Goal: Task Accomplishment & Management: Manage account settings

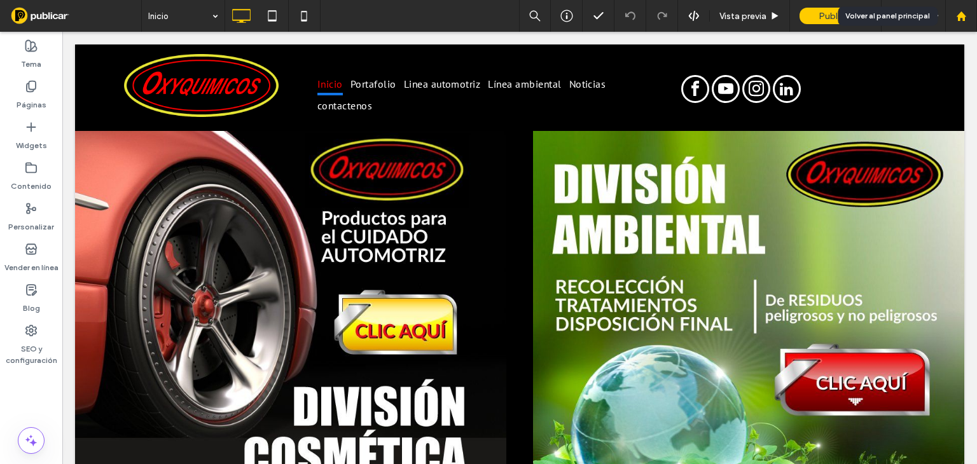
click at [960, 15] on use at bounding box center [961, 16] width 10 height 10
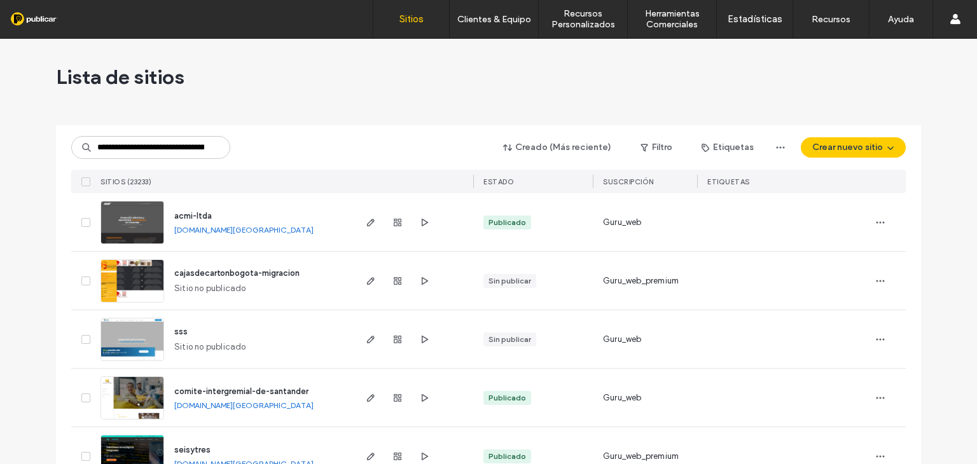
scroll to position [0, 62]
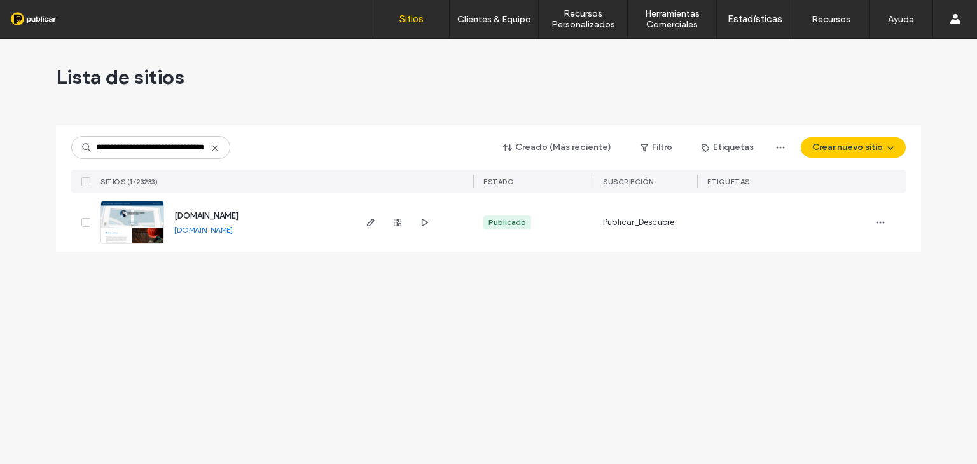
type input "**********"
click at [153, 224] on img at bounding box center [132, 245] width 62 height 86
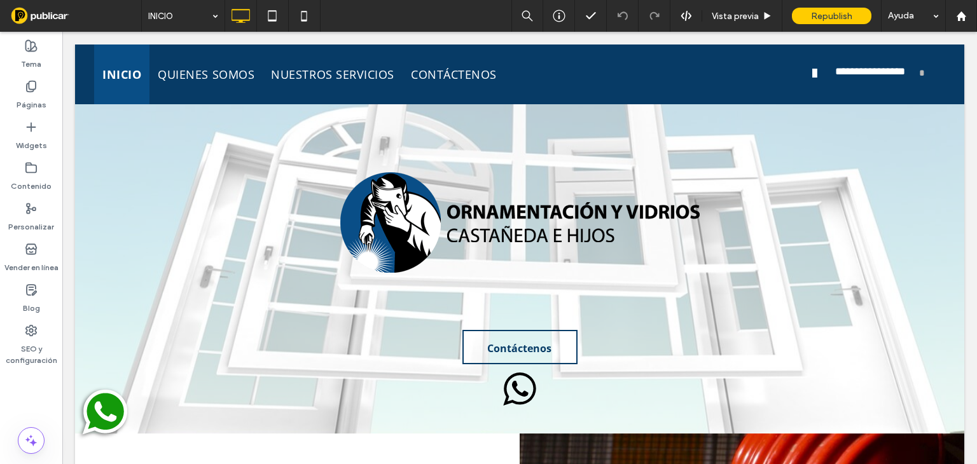
click at [30, 331] on use at bounding box center [31, 331] width 10 height 10
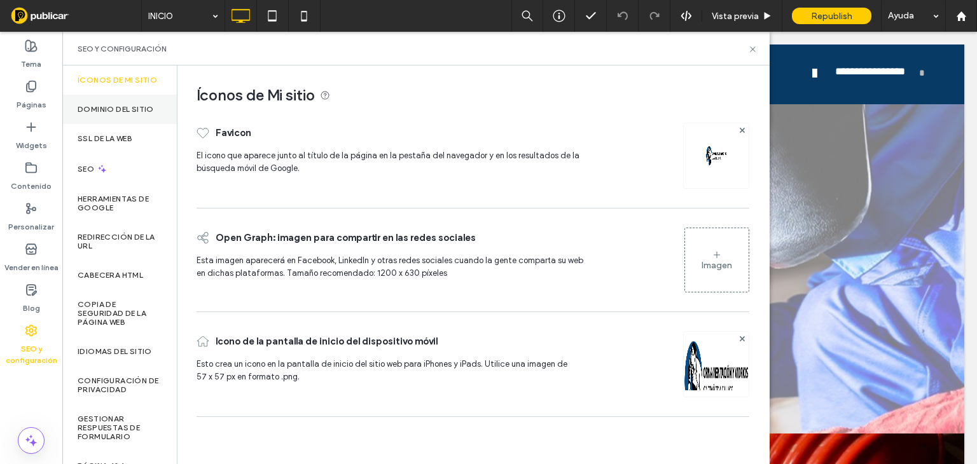
click at [122, 112] on div "Dominio del sitio" at bounding box center [119, 109] width 114 height 29
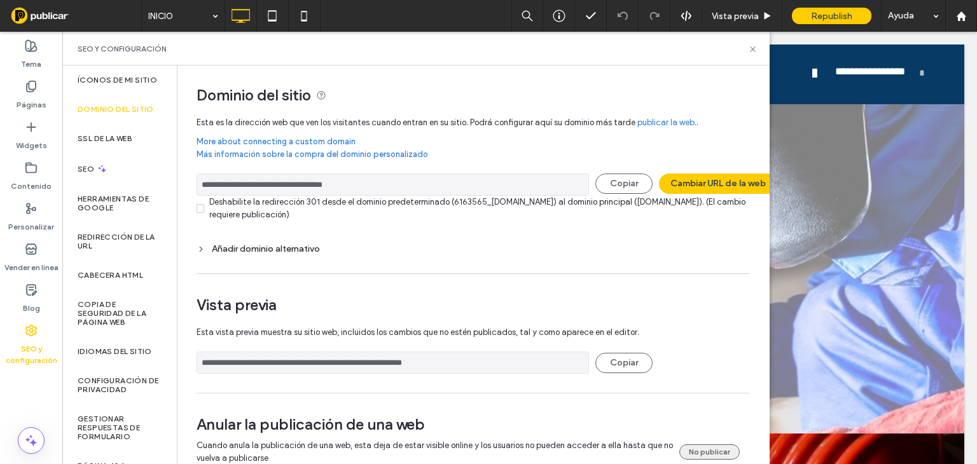
click at [690, 450] on button "No publicar" at bounding box center [709, 452] width 60 height 15
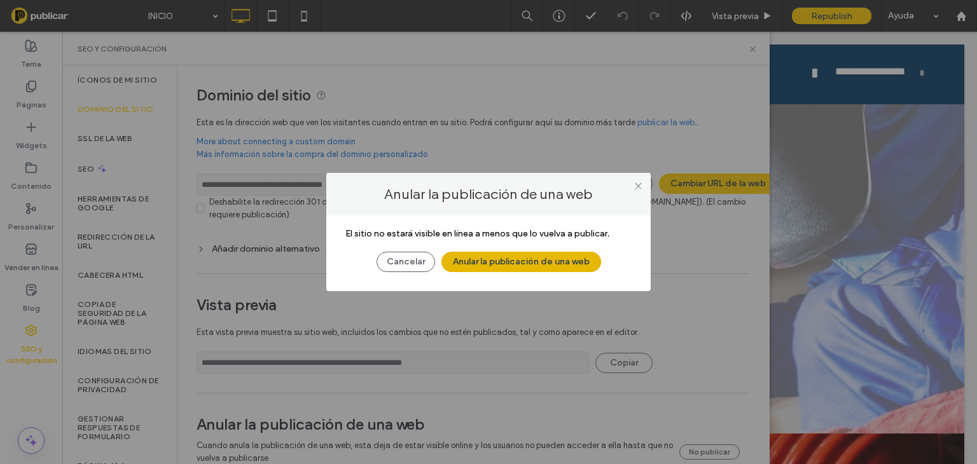
click at [489, 261] on button "Anular la publicación de una web" at bounding box center [521, 262] width 160 height 20
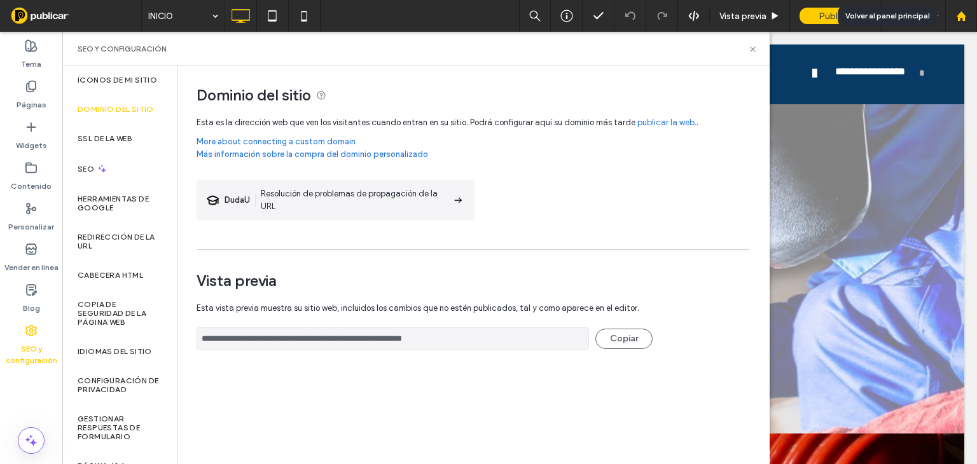
click at [963, 15] on use at bounding box center [961, 16] width 10 height 10
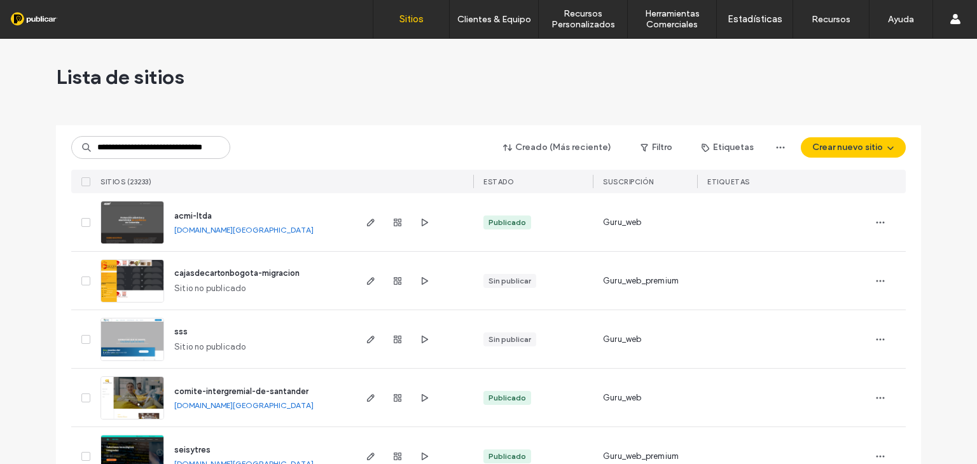
scroll to position [0, 36]
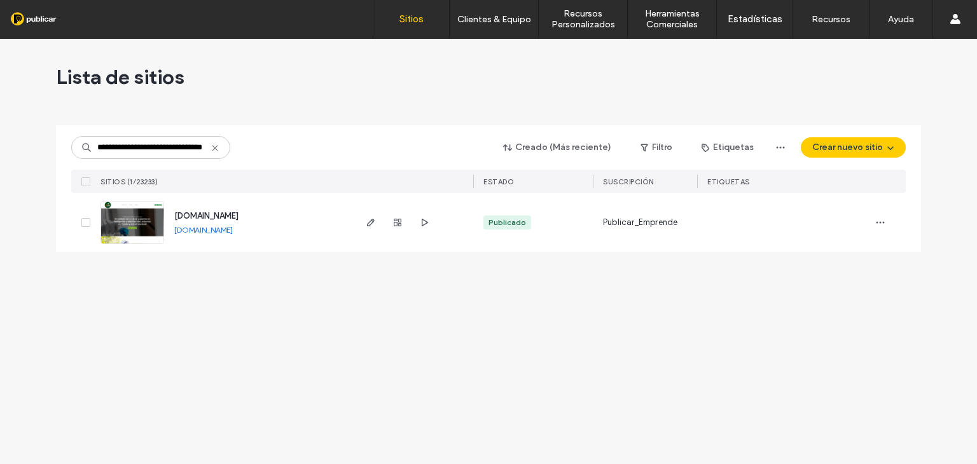
type input "**********"
click at [149, 225] on img at bounding box center [132, 245] width 62 height 86
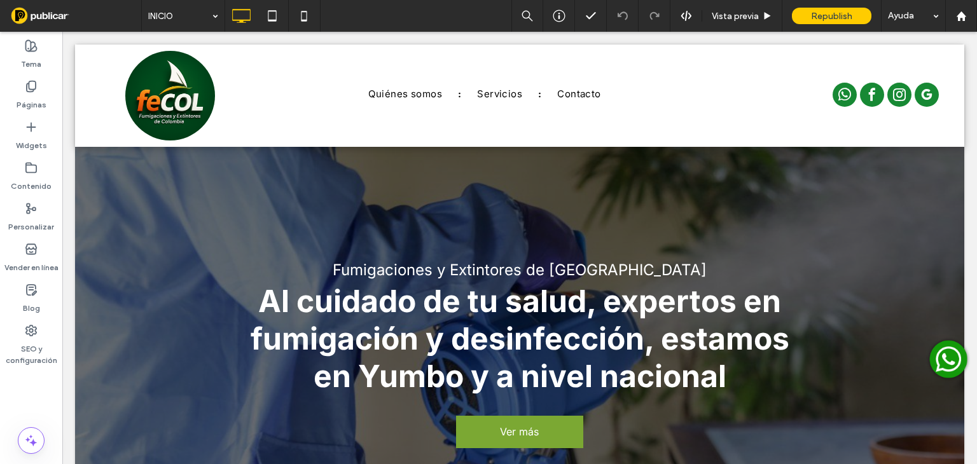
click at [33, 329] on icon at bounding box center [31, 330] width 13 height 13
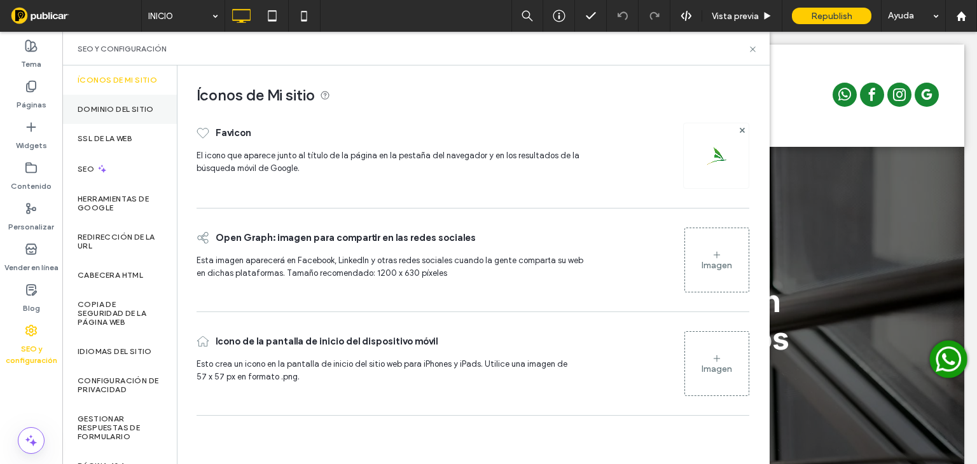
click at [119, 114] on label "Dominio del sitio" at bounding box center [116, 109] width 76 height 9
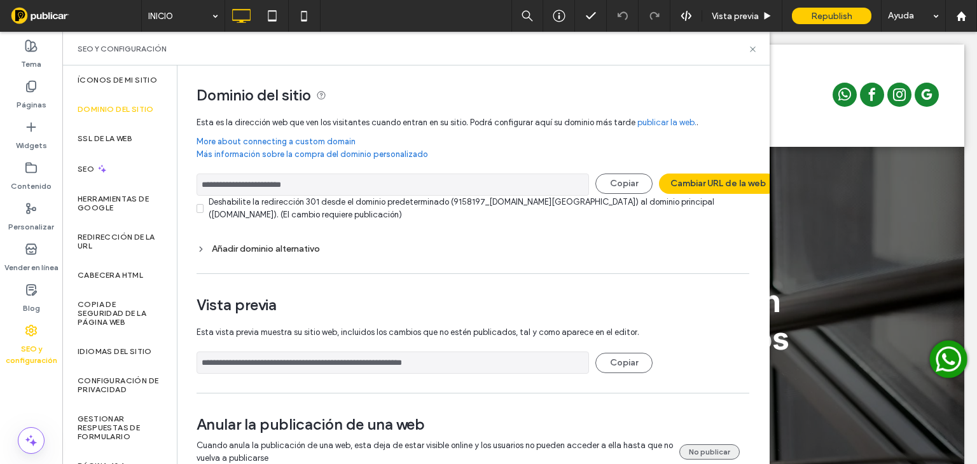
click at [696, 448] on button "No publicar" at bounding box center [709, 452] width 60 height 15
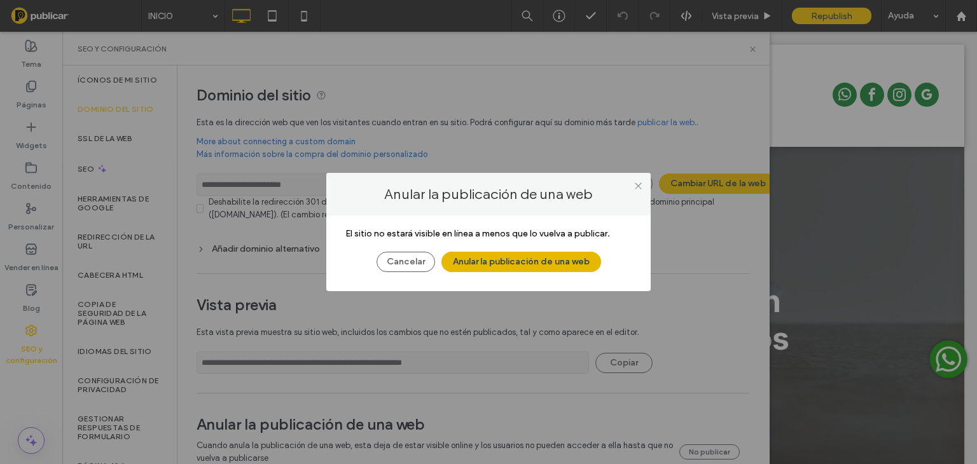
click at [548, 260] on button "Anular la publicación de una web" at bounding box center [521, 262] width 160 height 20
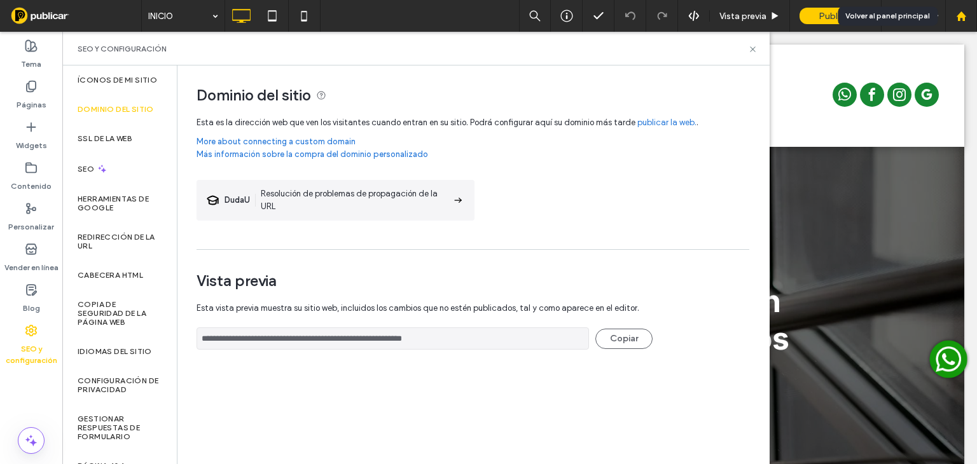
click at [959, 16] on use at bounding box center [961, 16] width 10 height 10
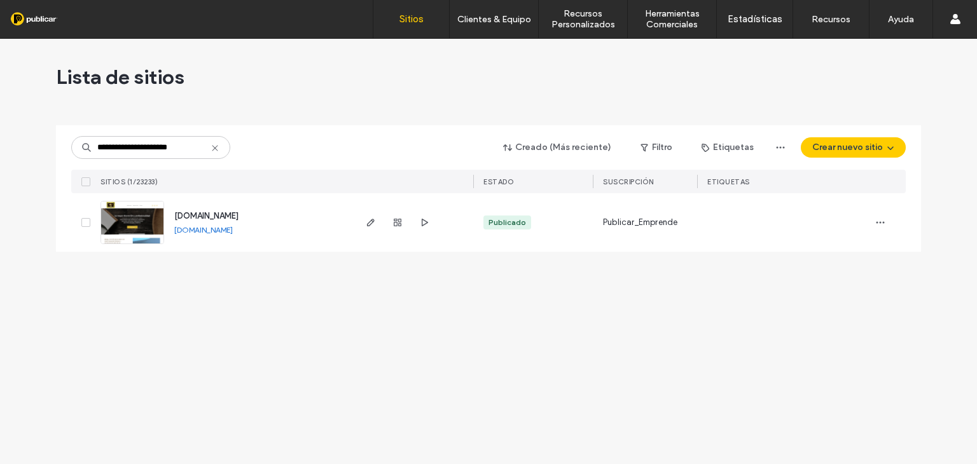
type input "**********"
click at [150, 224] on img at bounding box center [132, 245] width 62 height 86
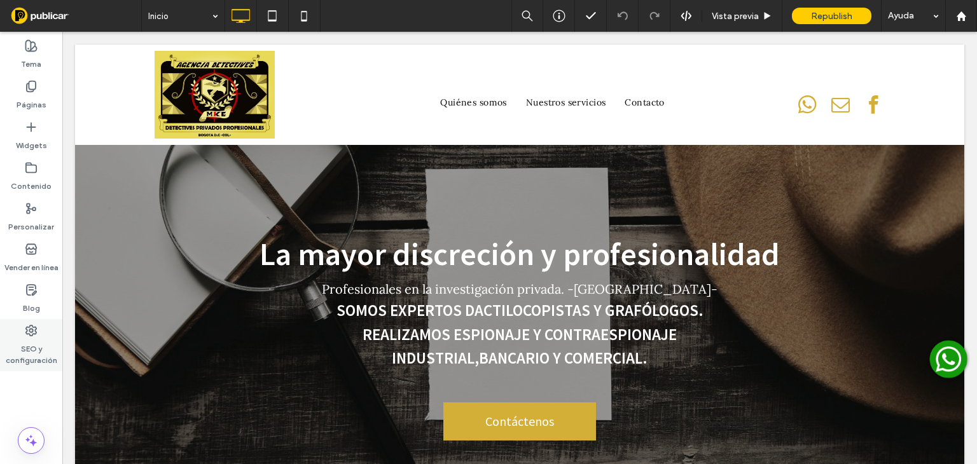
click at [32, 329] on use at bounding box center [31, 331] width 10 height 10
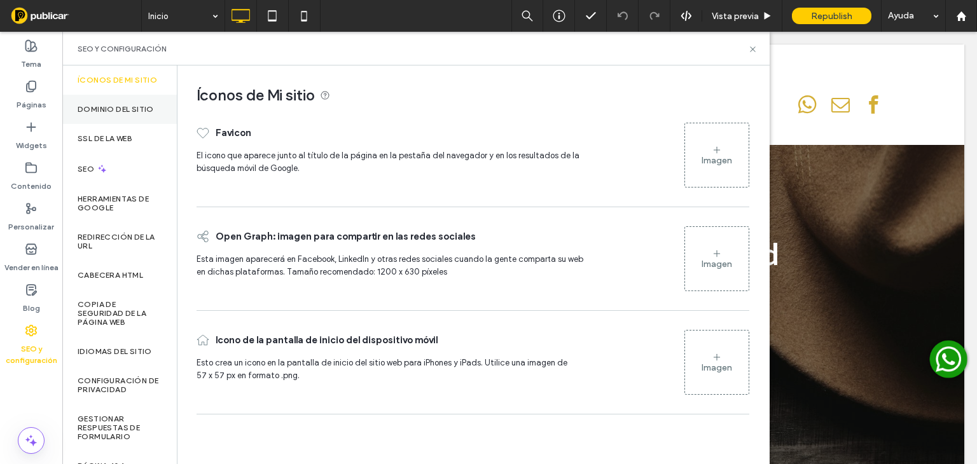
click at [125, 114] on label "Dominio del sitio" at bounding box center [116, 109] width 76 height 9
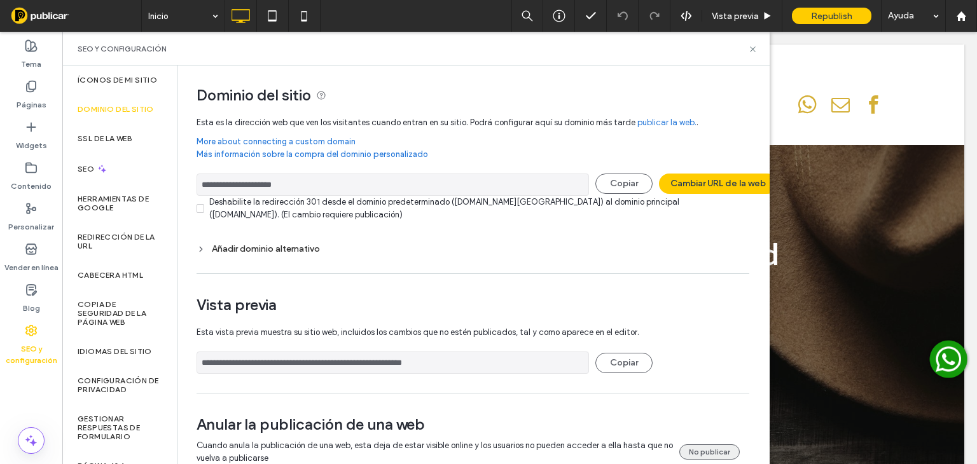
click at [717, 450] on button "No publicar" at bounding box center [709, 452] width 60 height 15
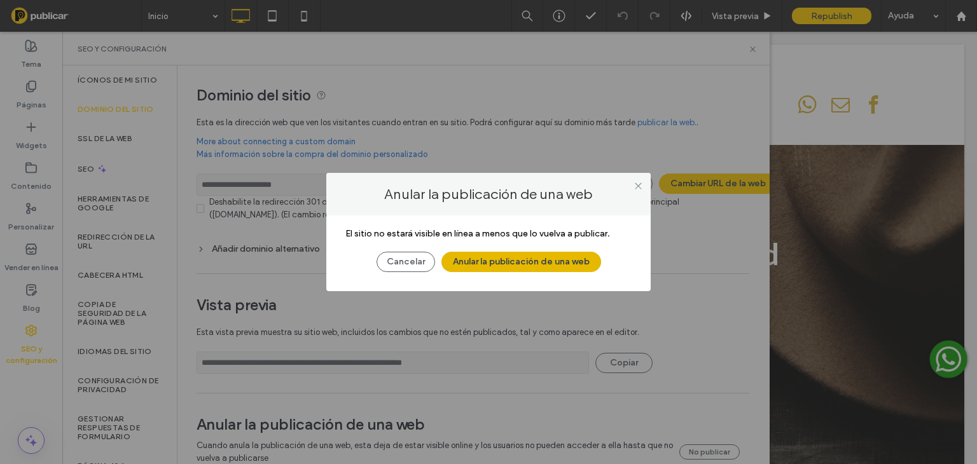
click at [560, 263] on button "Anular la publicación de una web" at bounding box center [521, 262] width 160 height 20
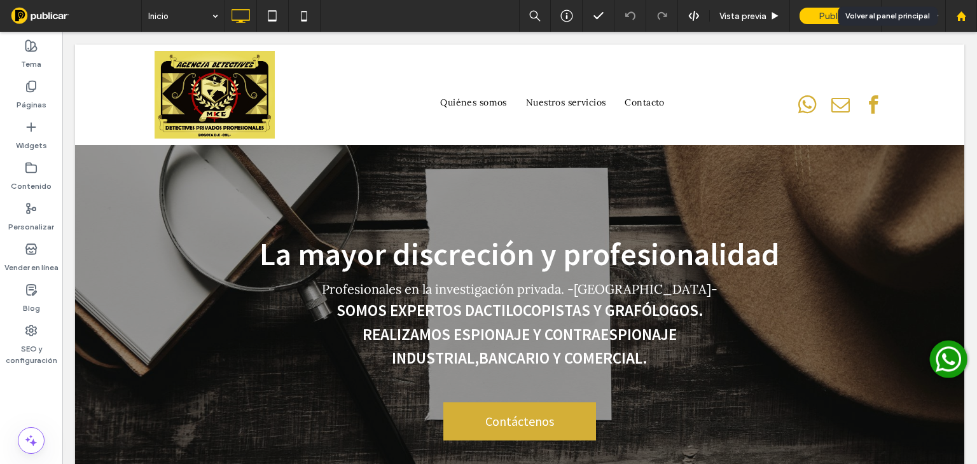
click at [959, 16] on use at bounding box center [961, 16] width 10 height 10
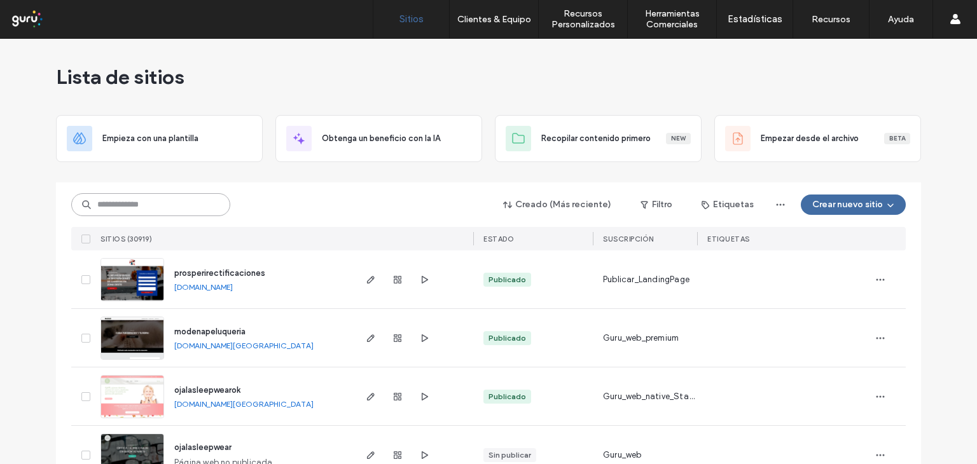
click at [128, 205] on input at bounding box center [150, 204] width 159 height 23
paste input "**********"
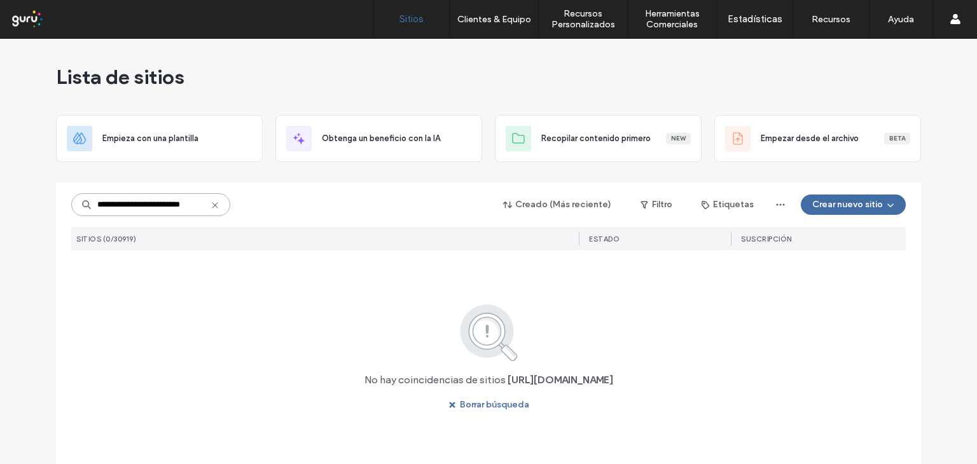
drag, startPoint x: 139, startPoint y: 205, endPoint x: 62, endPoint y: 202, distance: 77.0
click at [62, 202] on div "**********" at bounding box center [488, 324] width 865 height 283
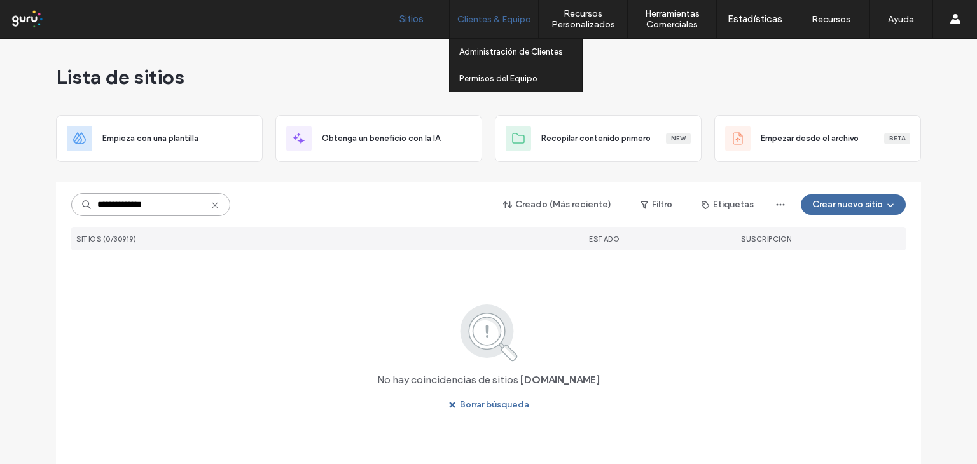
type input "**********"
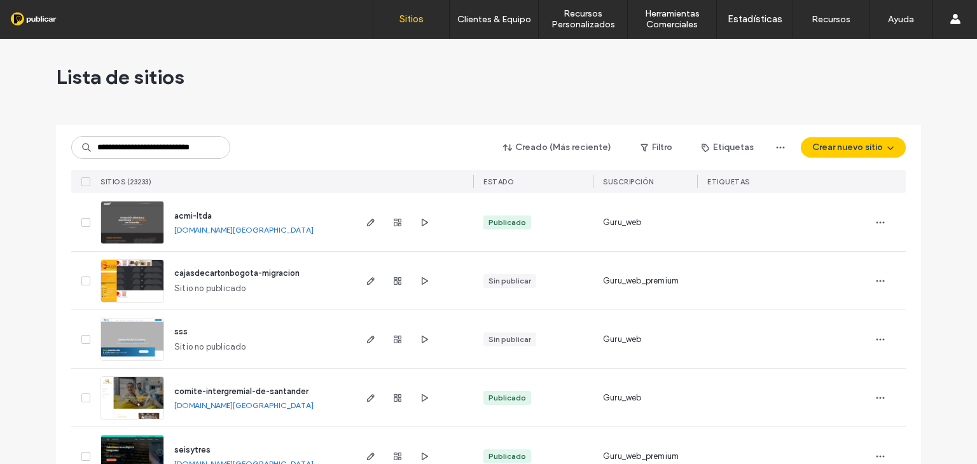
scroll to position [0, 25]
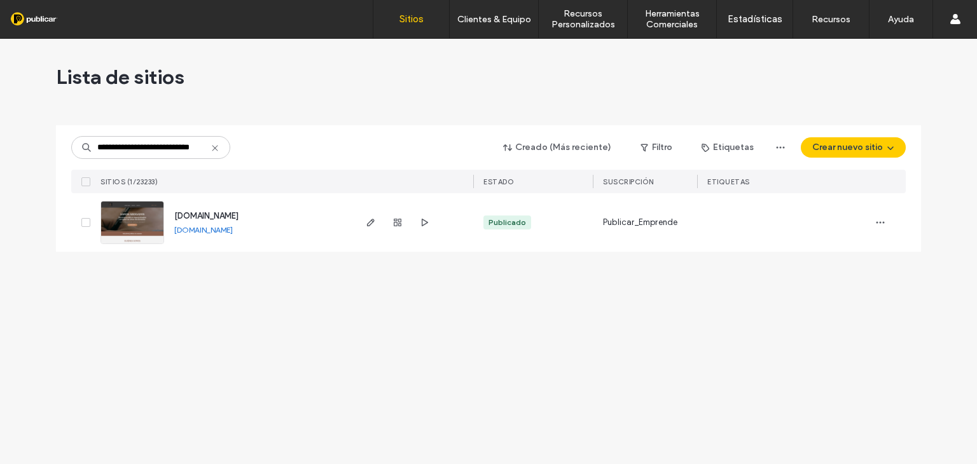
type input "**********"
click at [155, 222] on img at bounding box center [132, 245] width 62 height 86
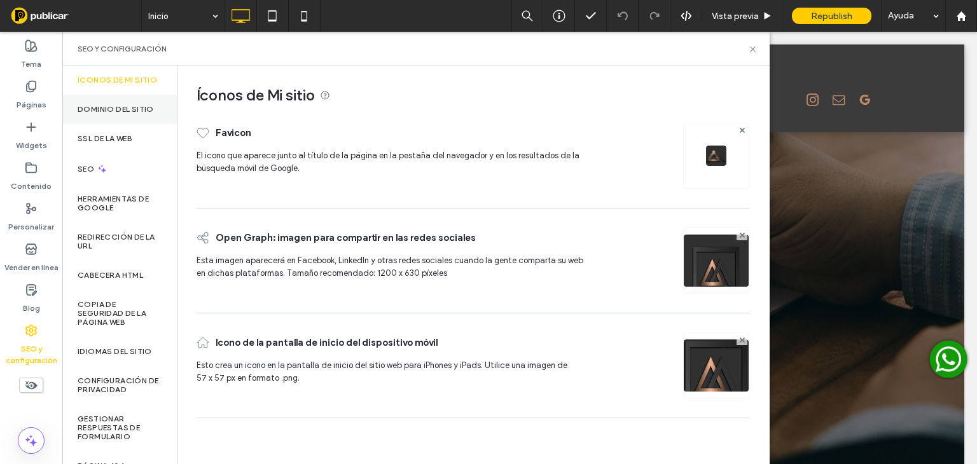
click at [144, 114] on label "Dominio del sitio" at bounding box center [116, 109] width 76 height 9
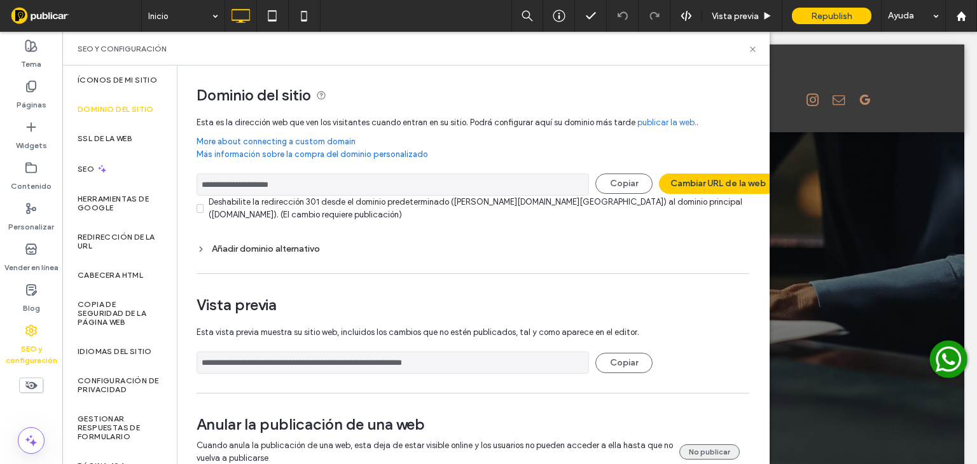
click at [709, 448] on button "No publicar" at bounding box center [709, 452] width 60 height 15
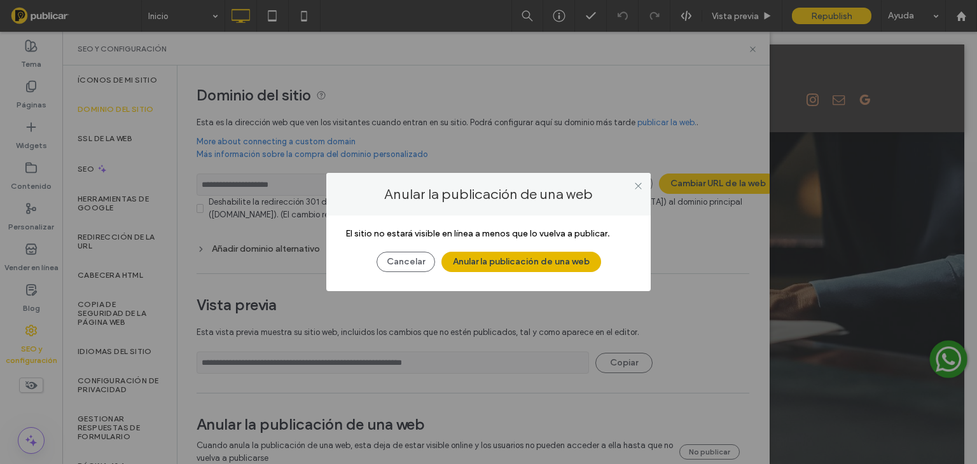
click at [562, 263] on button "Anular la publicación de una web" at bounding box center [521, 262] width 160 height 20
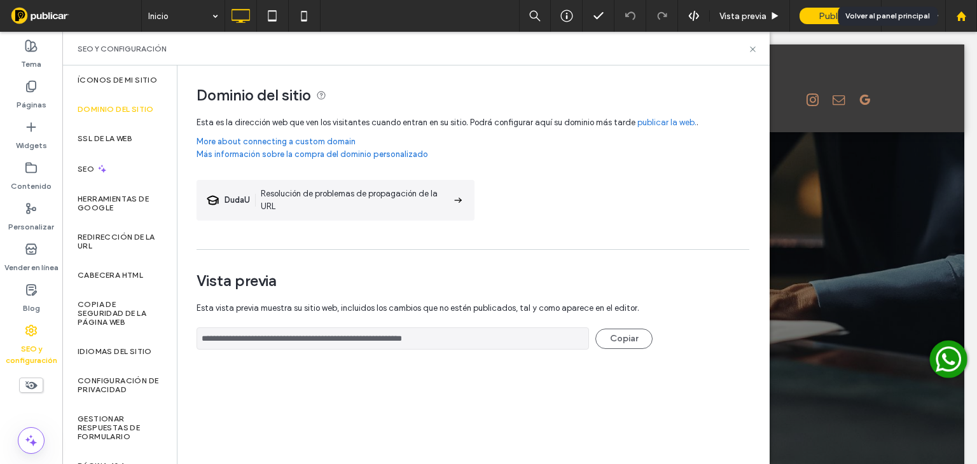
click at [962, 16] on use at bounding box center [961, 16] width 10 height 10
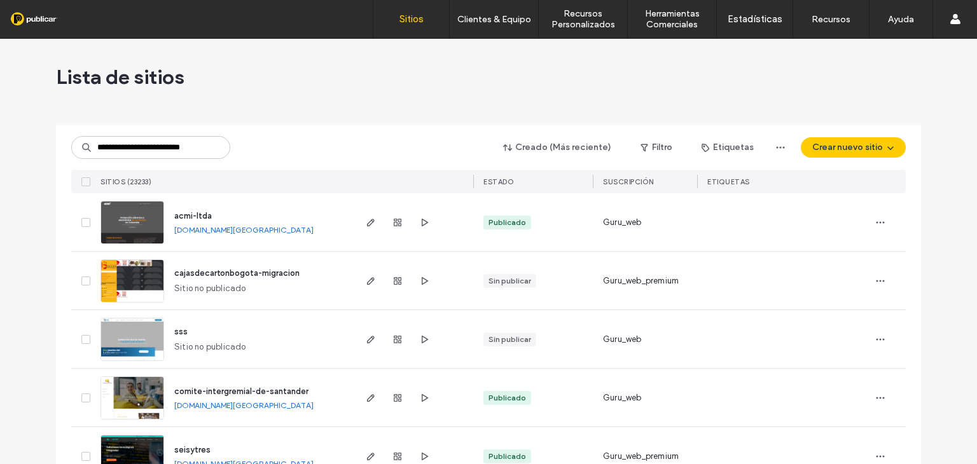
scroll to position [0, 1]
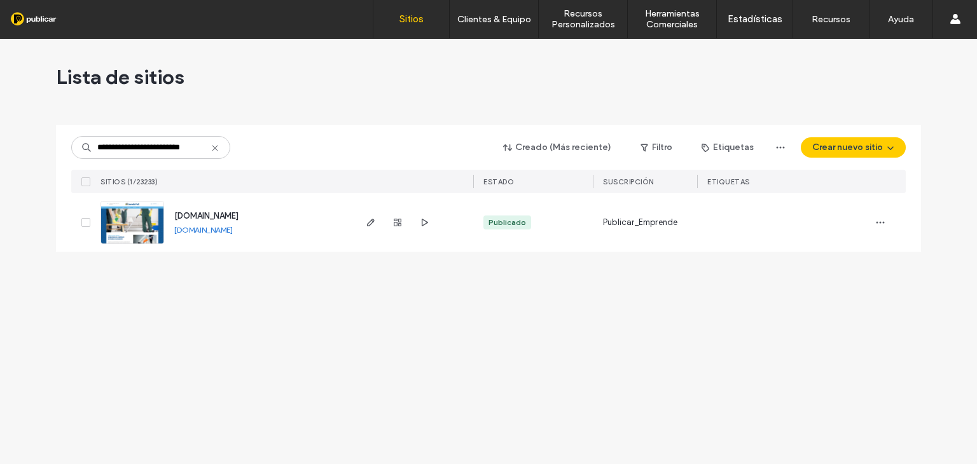
type input "**********"
click at [153, 224] on img at bounding box center [132, 245] width 62 height 86
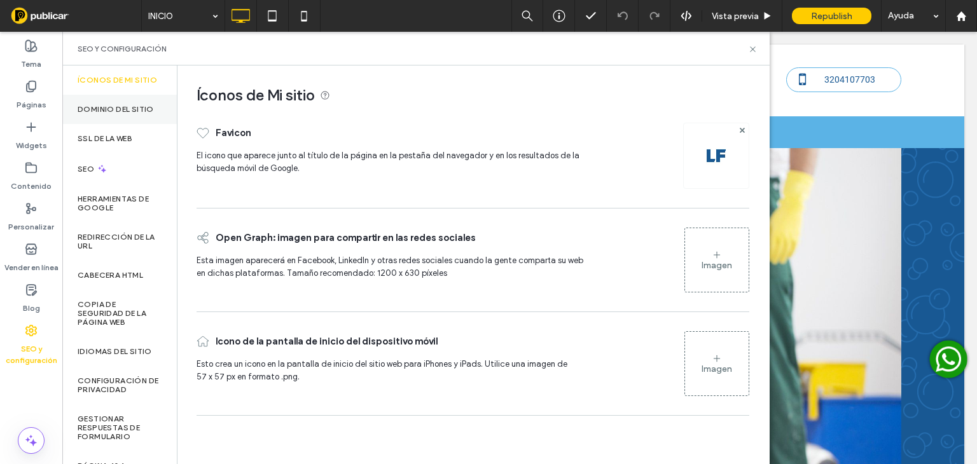
click at [140, 113] on label "Dominio del sitio" at bounding box center [116, 109] width 76 height 9
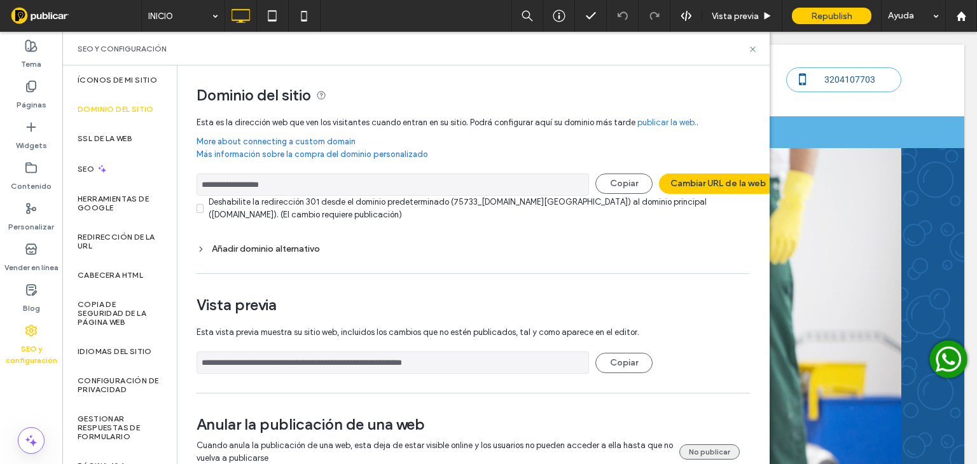
click at [715, 449] on button "No publicar" at bounding box center [709, 452] width 60 height 15
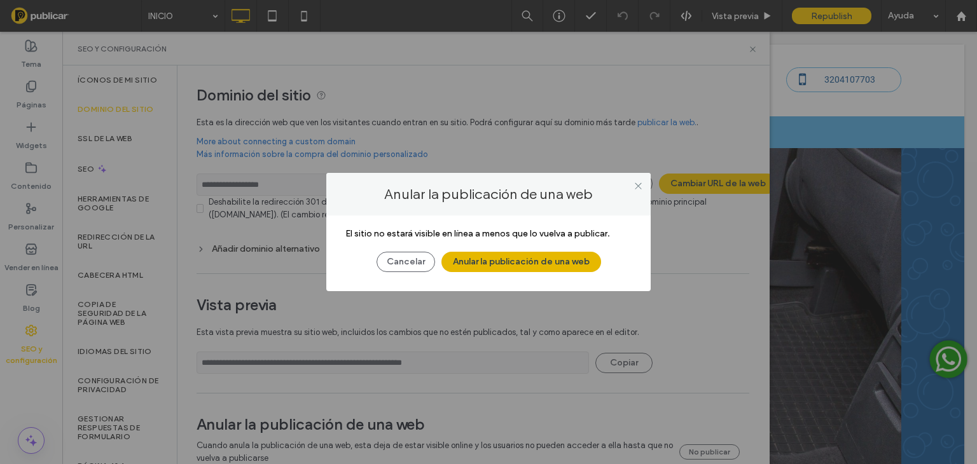
click at [546, 263] on button "Anular la publicación de una web" at bounding box center [521, 262] width 160 height 20
